Goal: Navigation & Orientation: Find specific page/section

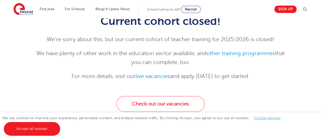
scroll to position [63, 0]
click at [154, 77] on link "live vacancies" at bounding box center [152, 76] width 34 height 6
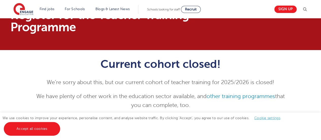
scroll to position [19, 0]
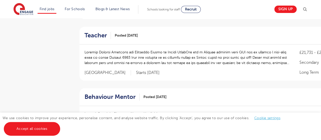
scroll to position [179, 0]
